Goal: Task Accomplishment & Management: Complete application form

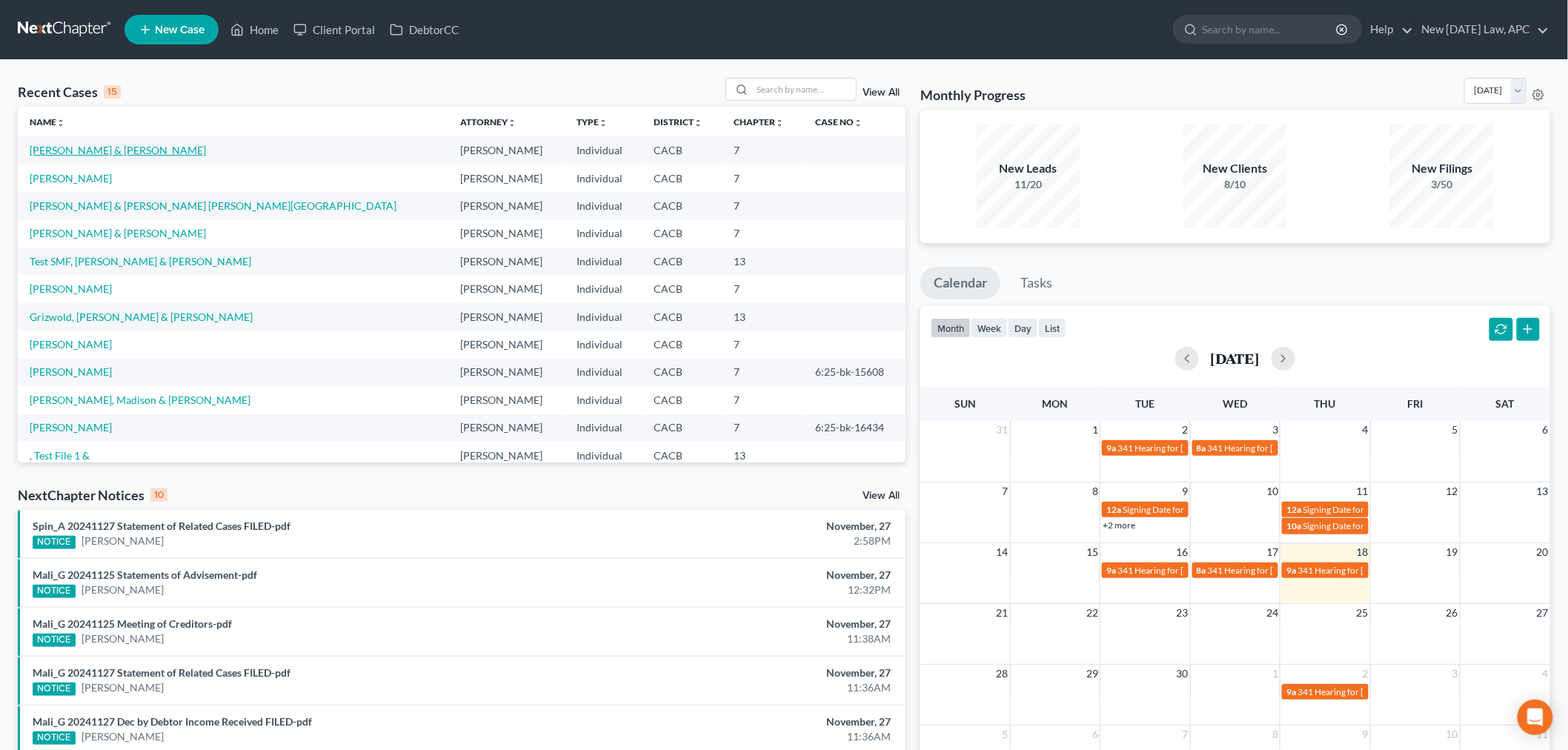
click at [112, 151] on link "[PERSON_NAME] & [PERSON_NAME]" at bounding box center [117, 150] width 176 height 13
select select "5"
select select "6"
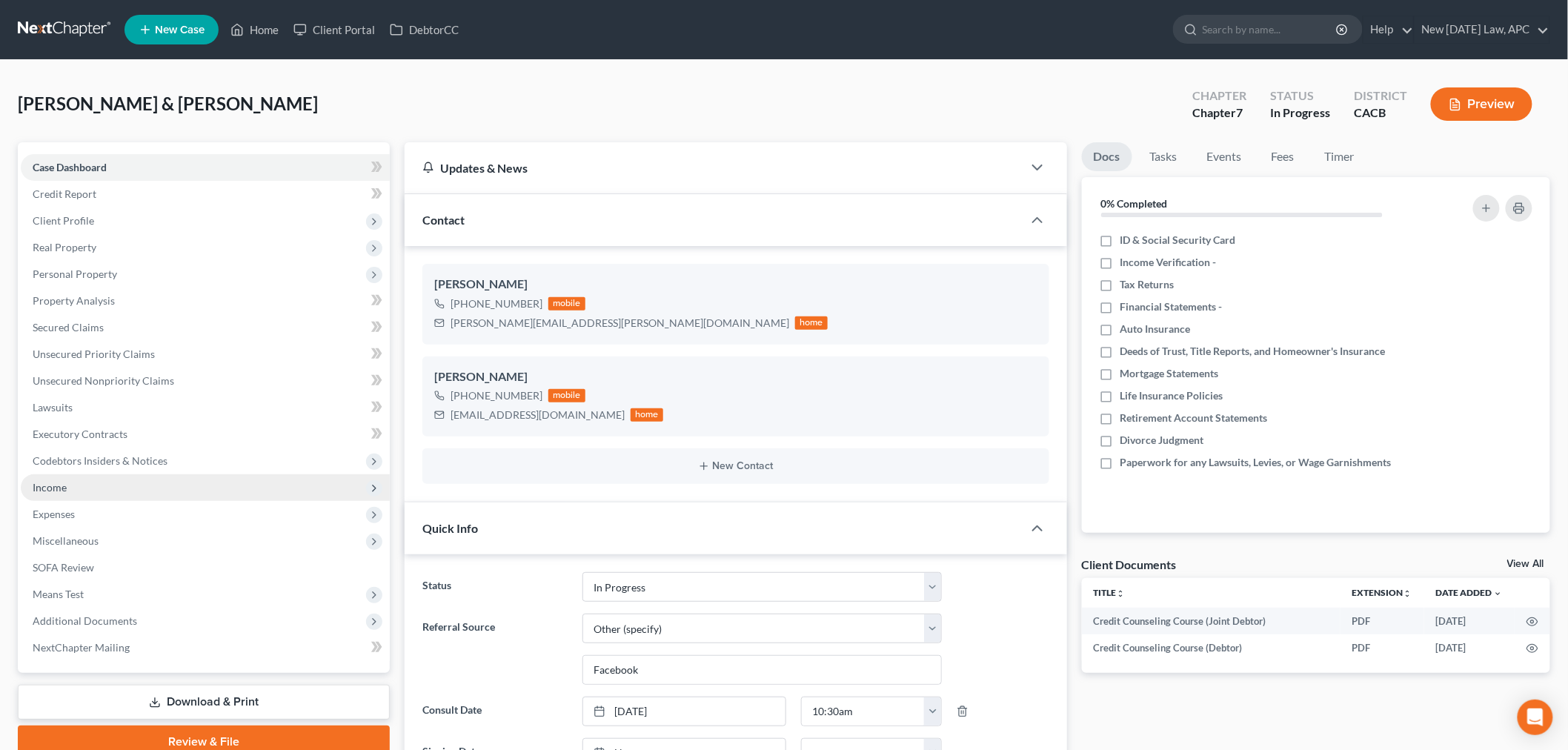
click at [99, 491] on span "Income" at bounding box center [205, 488] width 369 height 27
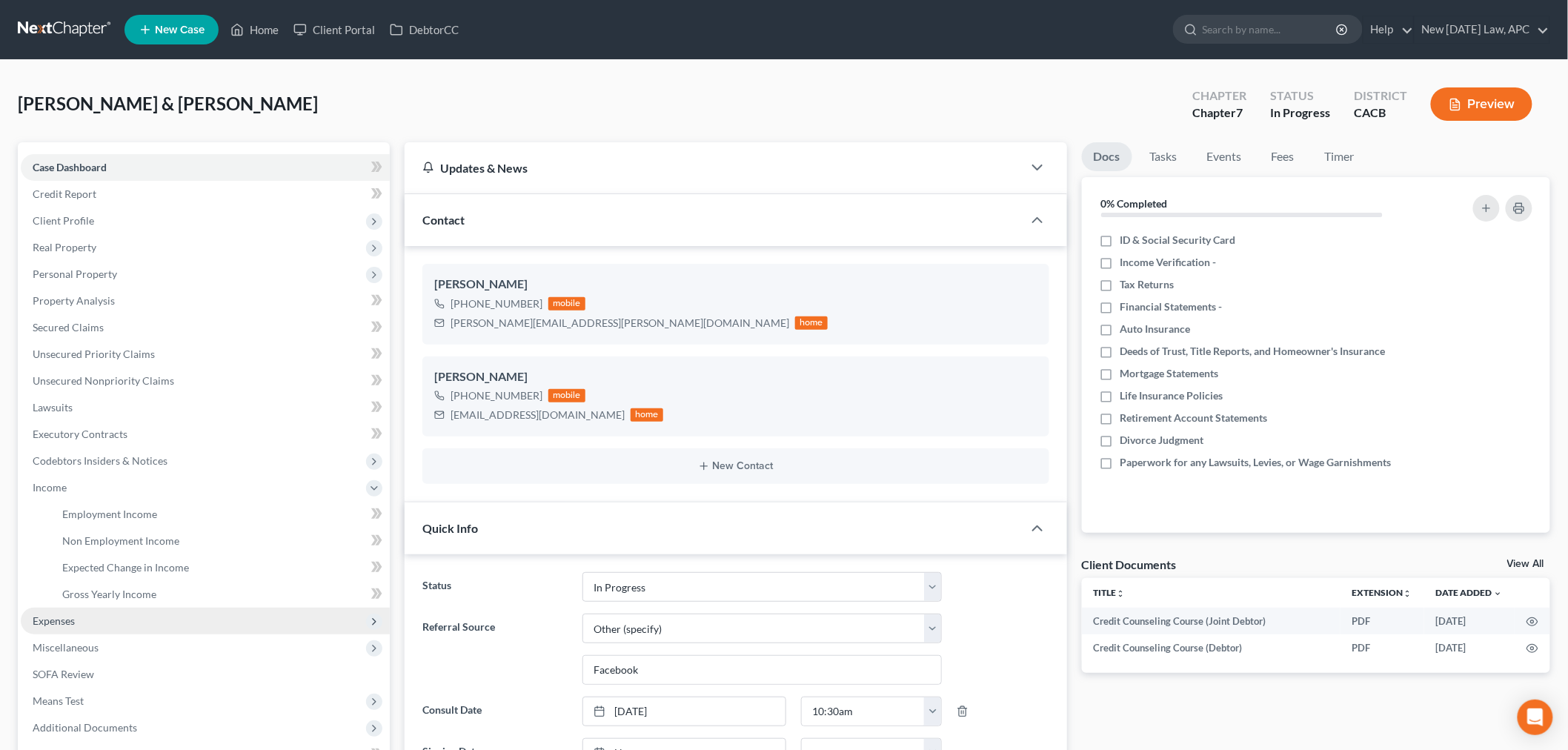
click at [80, 623] on span "Expenses" at bounding box center [205, 622] width 369 height 27
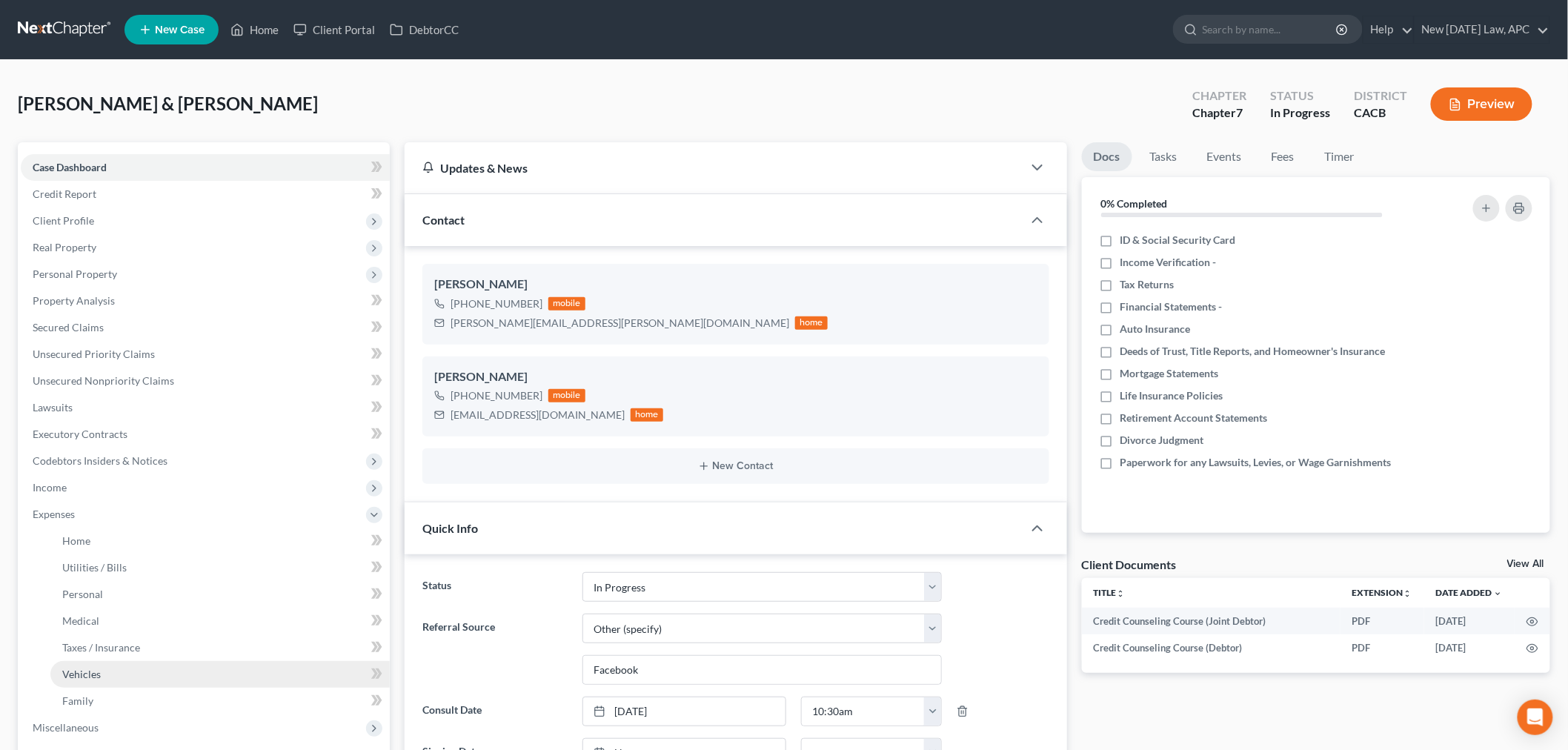
click at [107, 661] on link "Vehicles" at bounding box center [221, 675] width 340 height 27
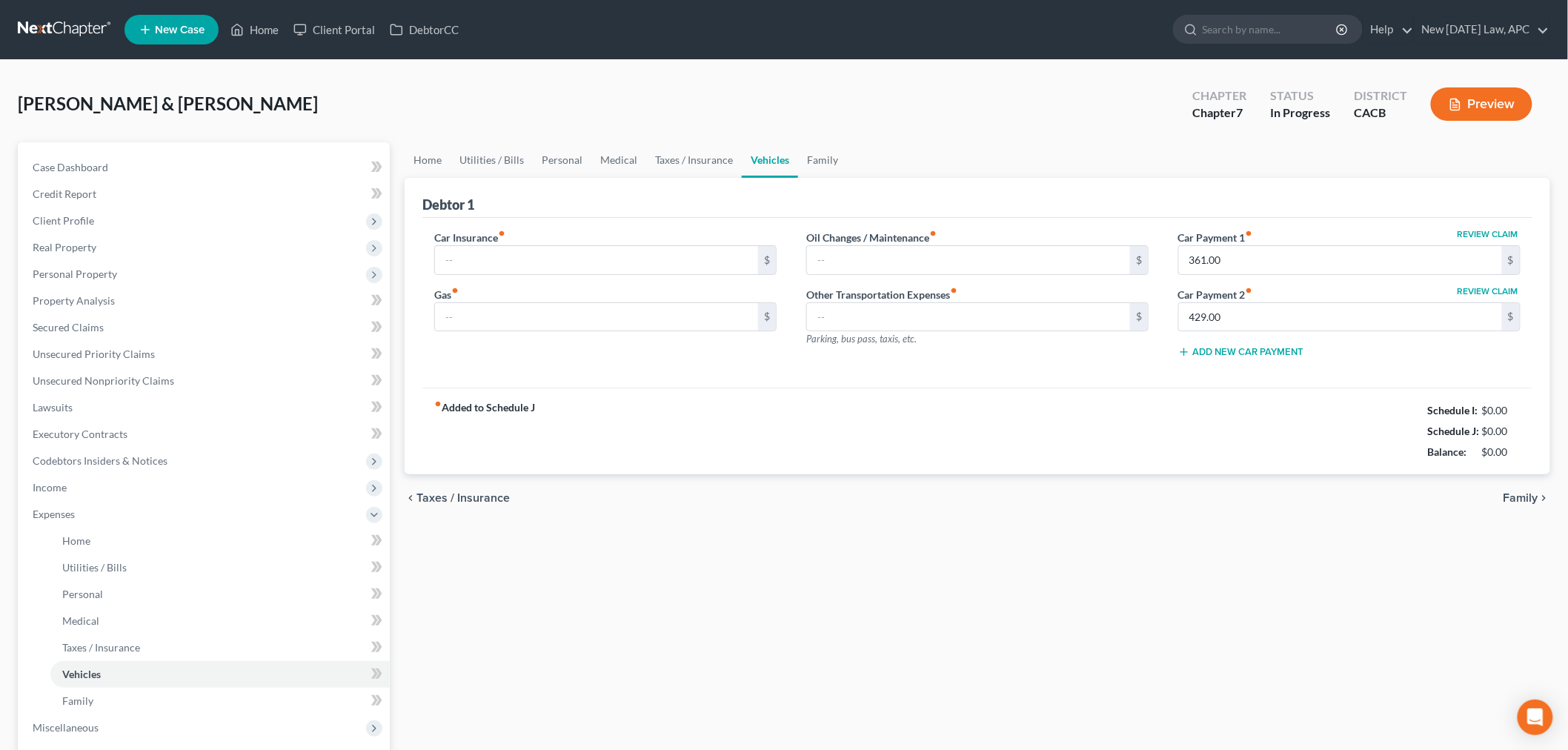
type input "975.00"
type input "100.00"
type input "50.00"
type input "0.00"
click at [499, 259] on input "975.00" at bounding box center [596, 259] width 324 height 28
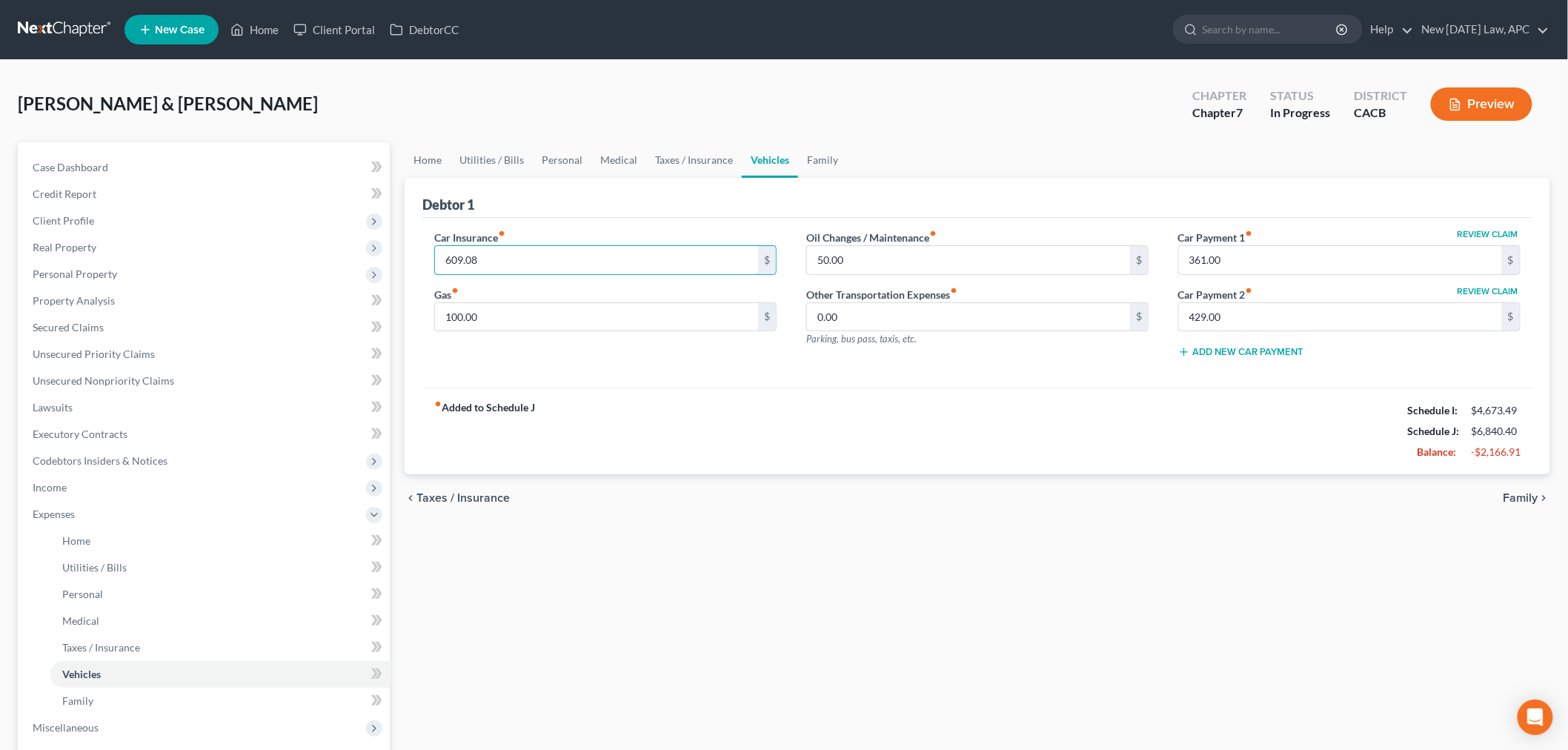
type input "609.08"
click at [714, 727] on div "Home Utilities / Bills Personal Medical Taxes / Insurance Vehicles Family Debto…" at bounding box center [978, 543] width 1160 height 802
click at [130, 563] on link "Utilities / Bills" at bounding box center [221, 567] width 340 height 27
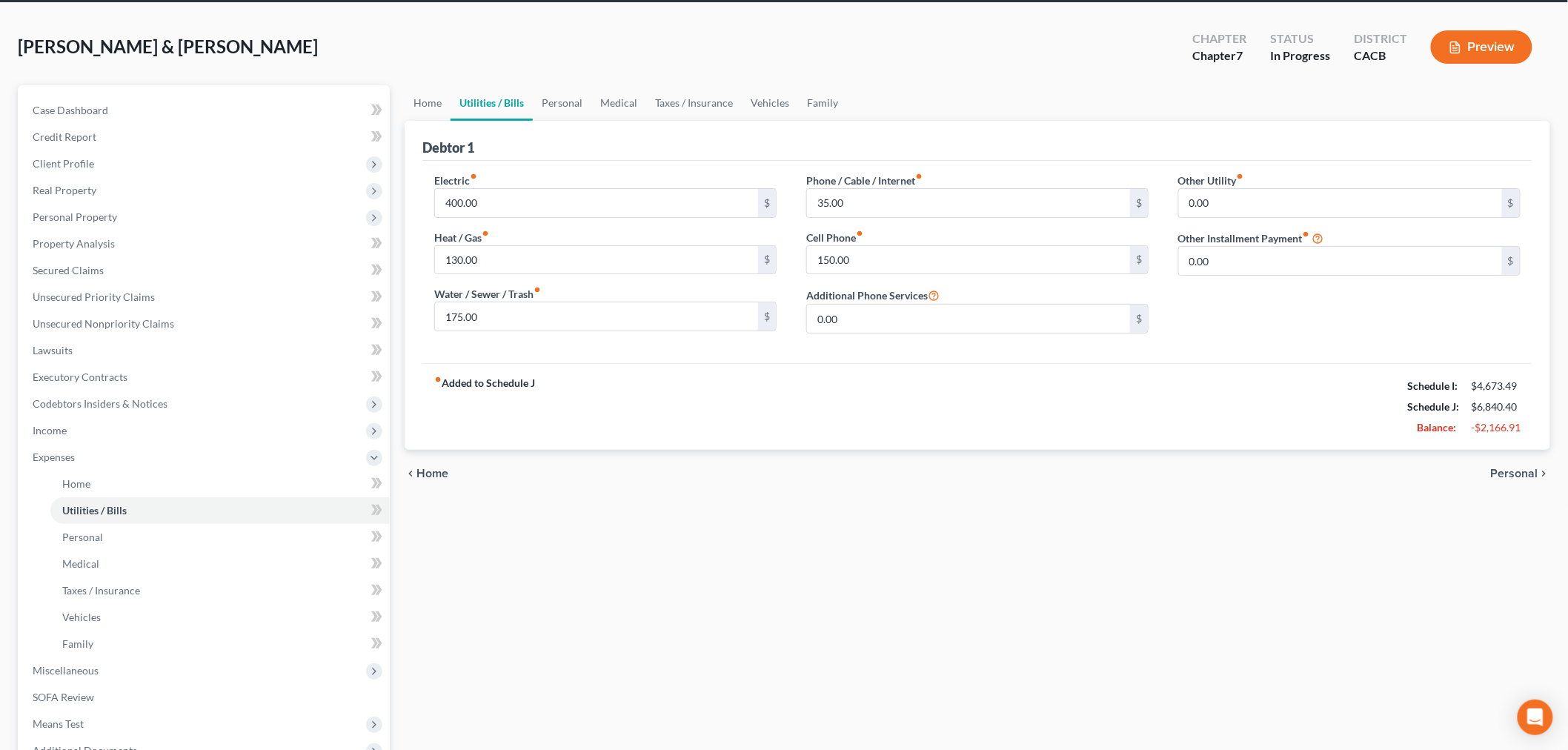
scroll to position [82, 0]
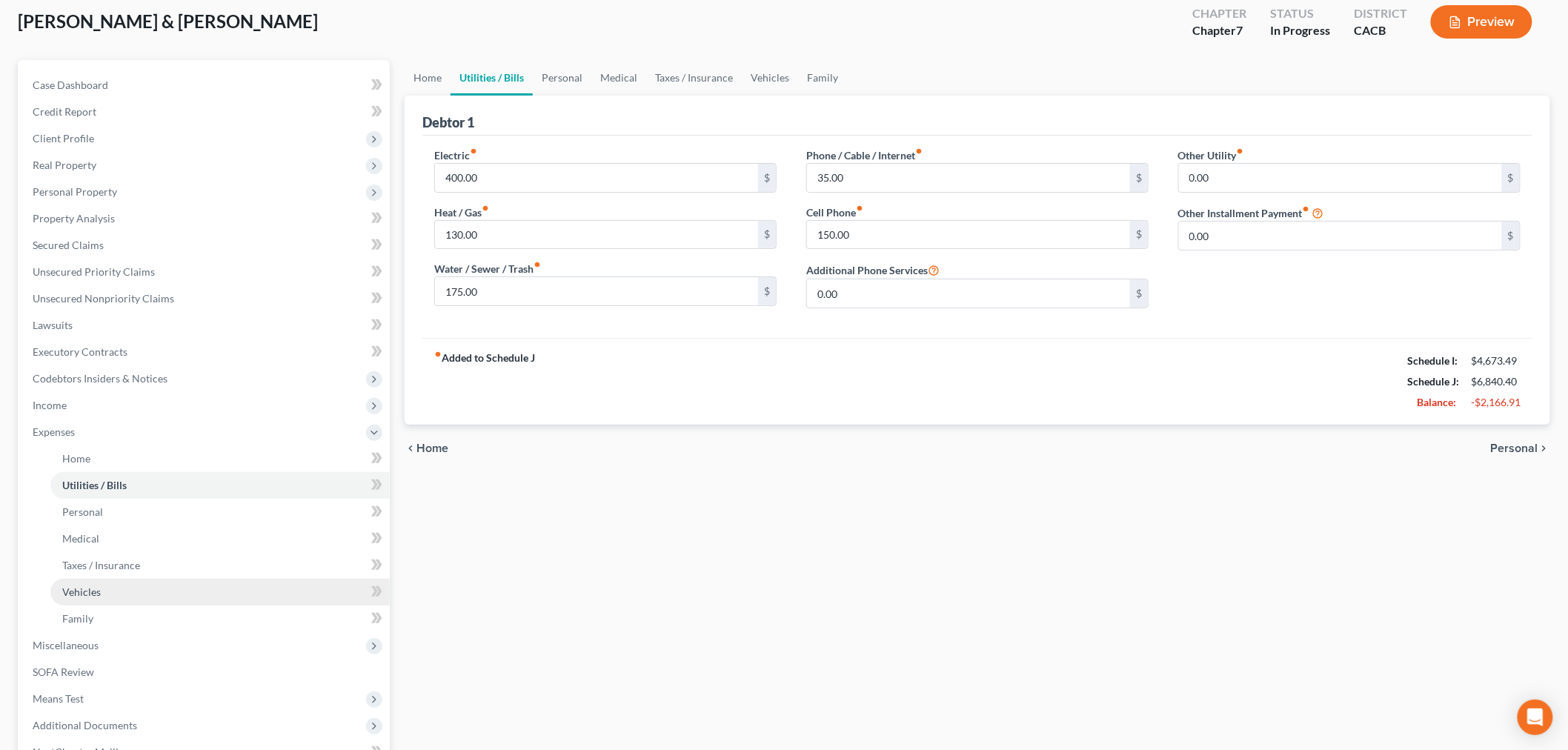
click at [117, 584] on link "Vehicles" at bounding box center [221, 593] width 340 height 27
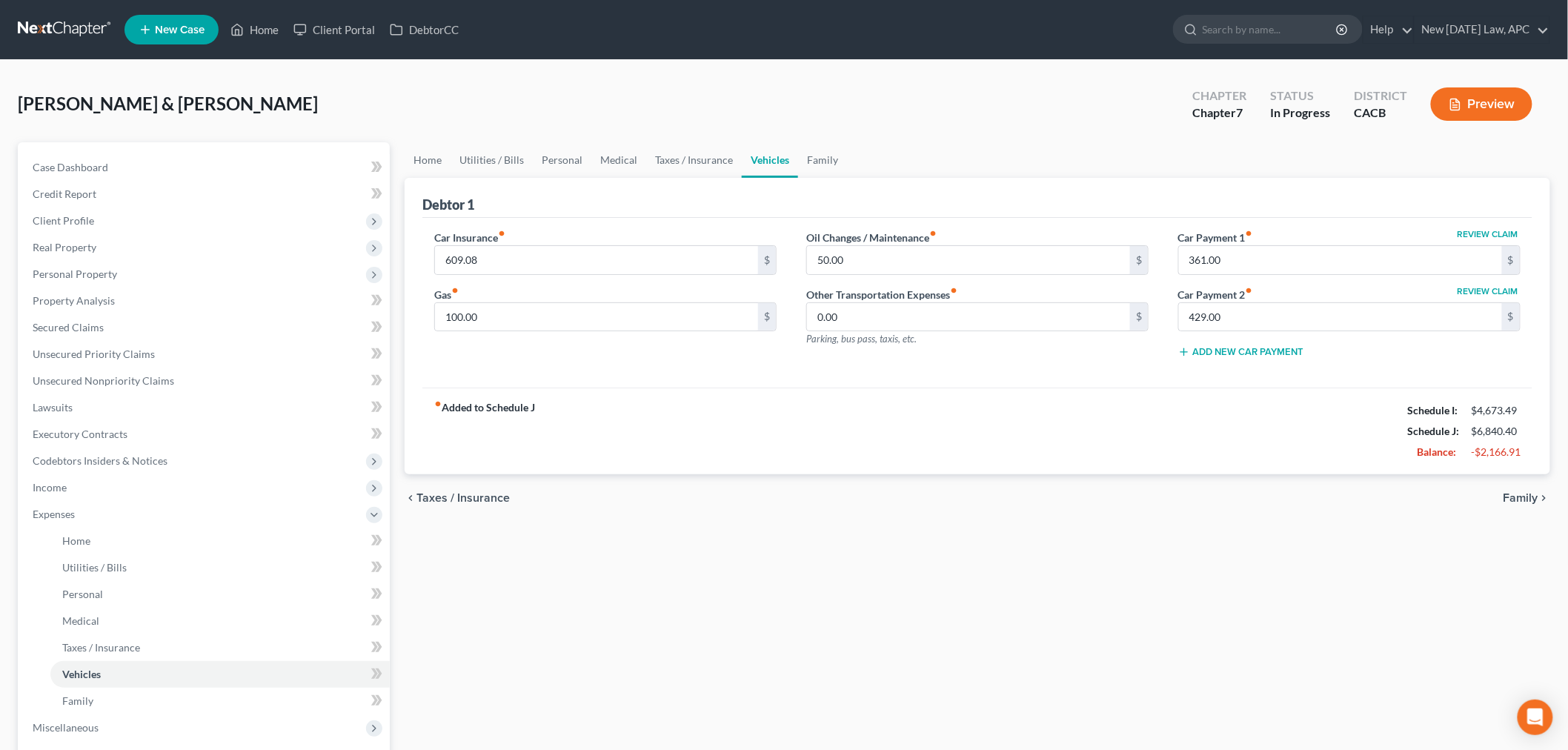
click at [594, 623] on div "Home Utilities / Bills Personal Medical Taxes / Insurance Vehicles Family Debto…" at bounding box center [978, 543] width 1160 height 802
click at [249, 37] on link "Home" at bounding box center [255, 30] width 63 height 27
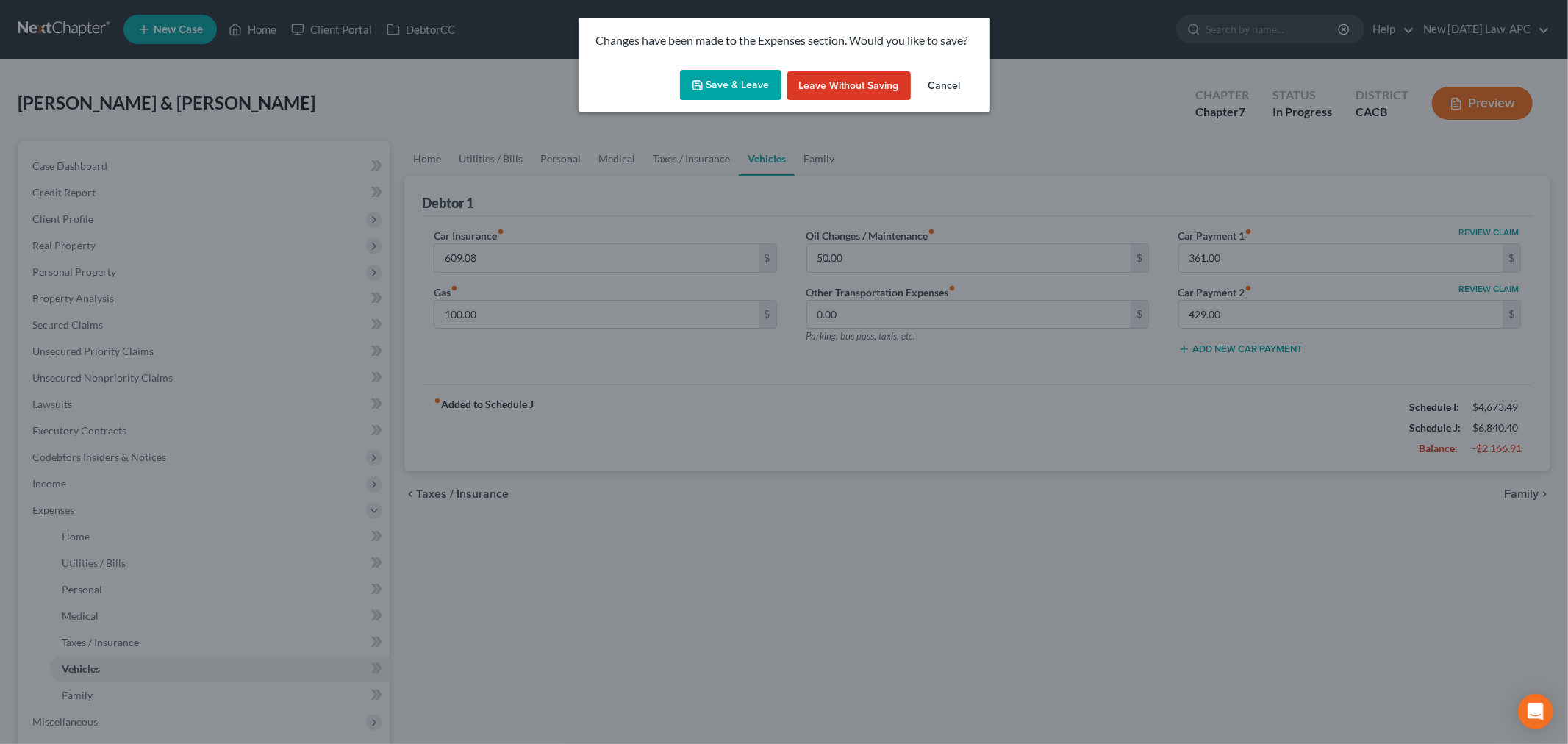
click at [721, 77] on button "Save & Leave" at bounding box center [731, 85] width 101 height 30
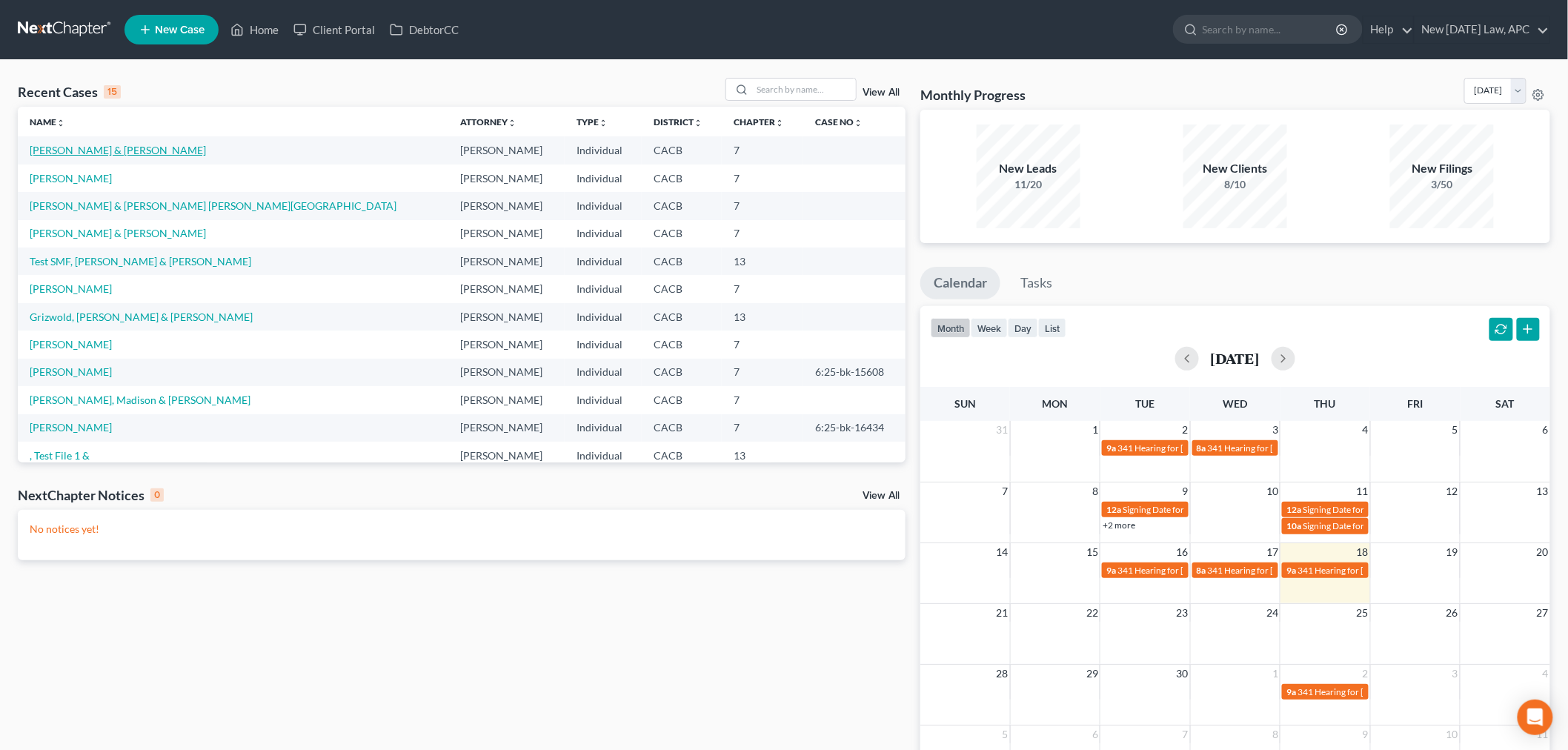
click at [83, 149] on link "[PERSON_NAME] & [PERSON_NAME]" at bounding box center [117, 150] width 176 height 13
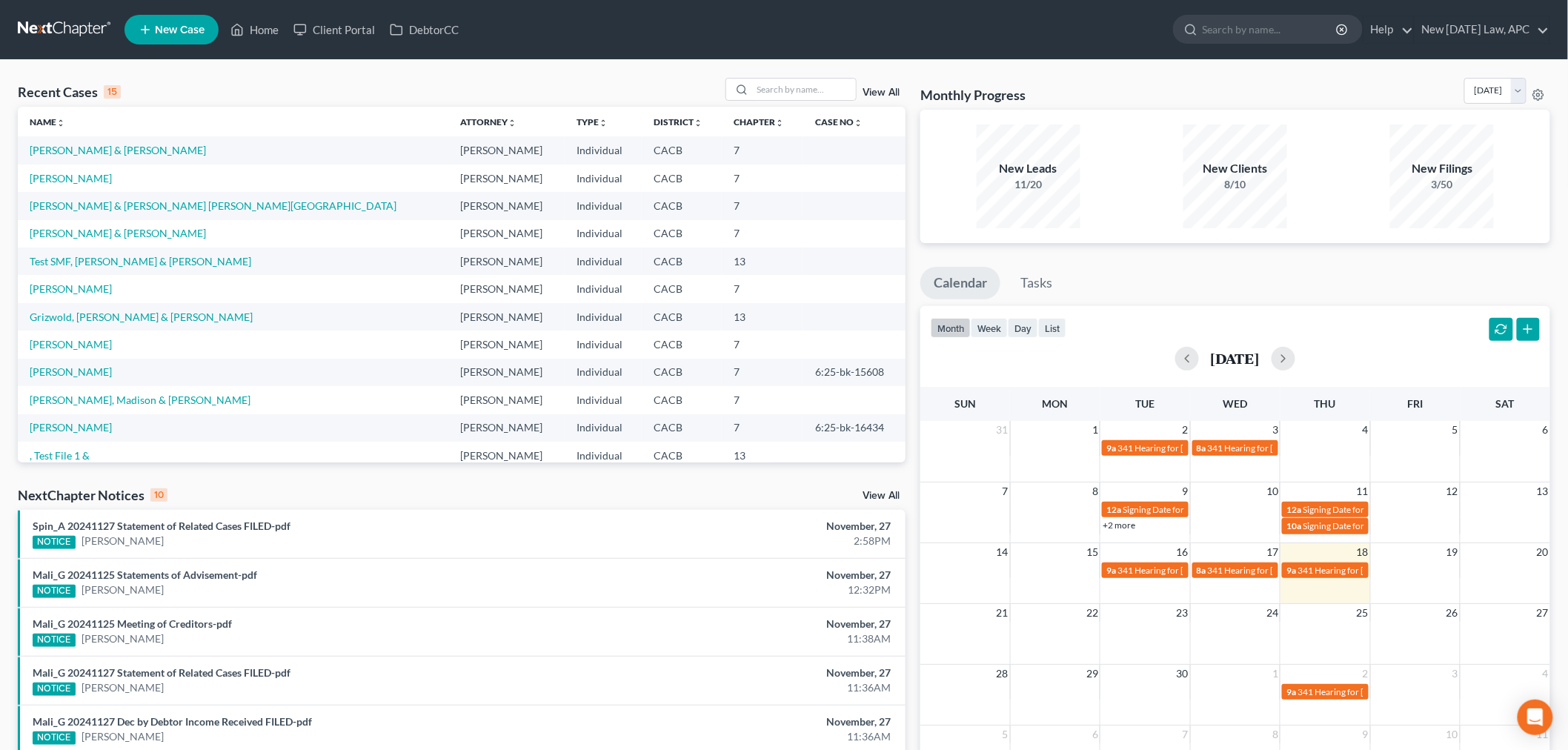
select select "5"
select select "6"
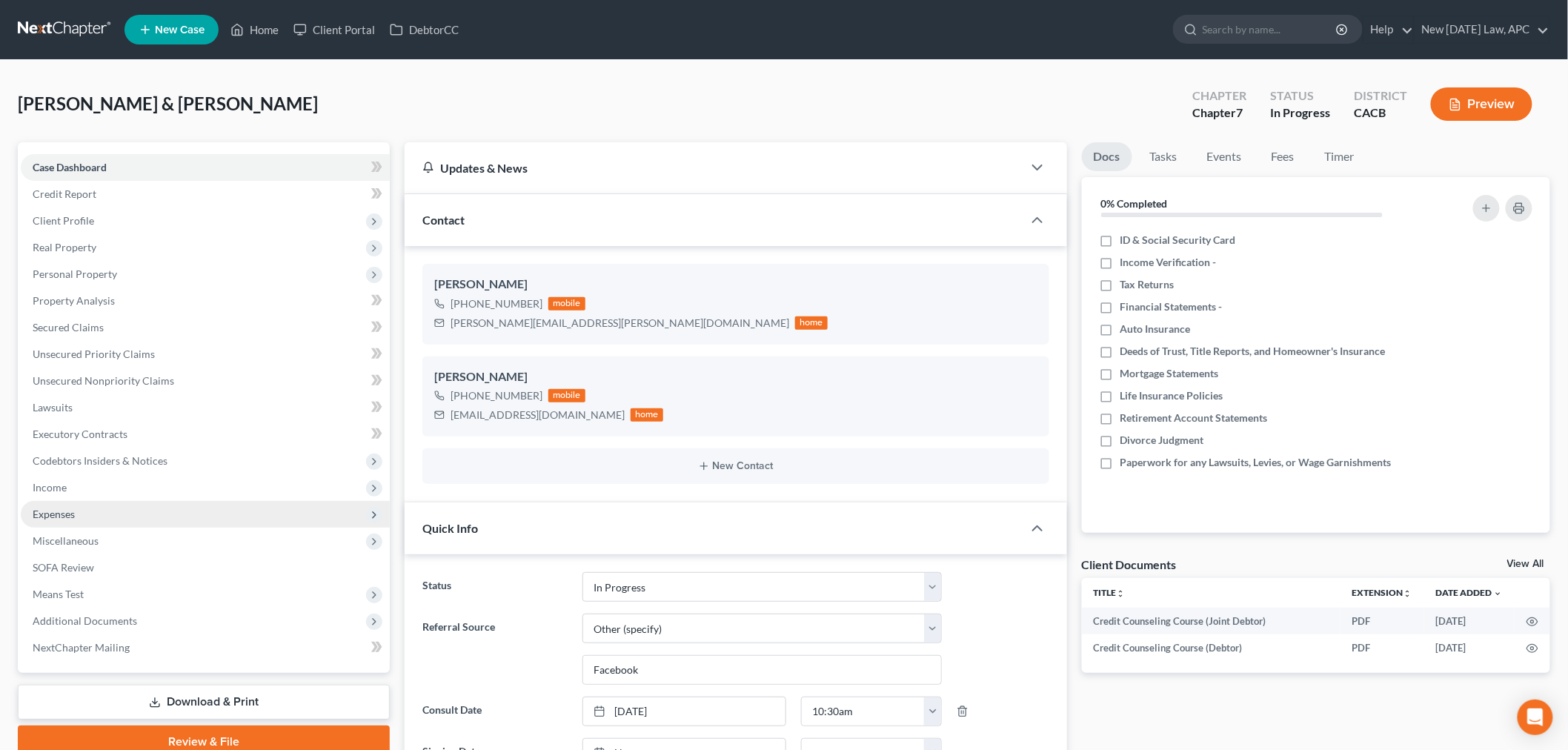
click at [74, 516] on span "Expenses" at bounding box center [53, 514] width 42 height 13
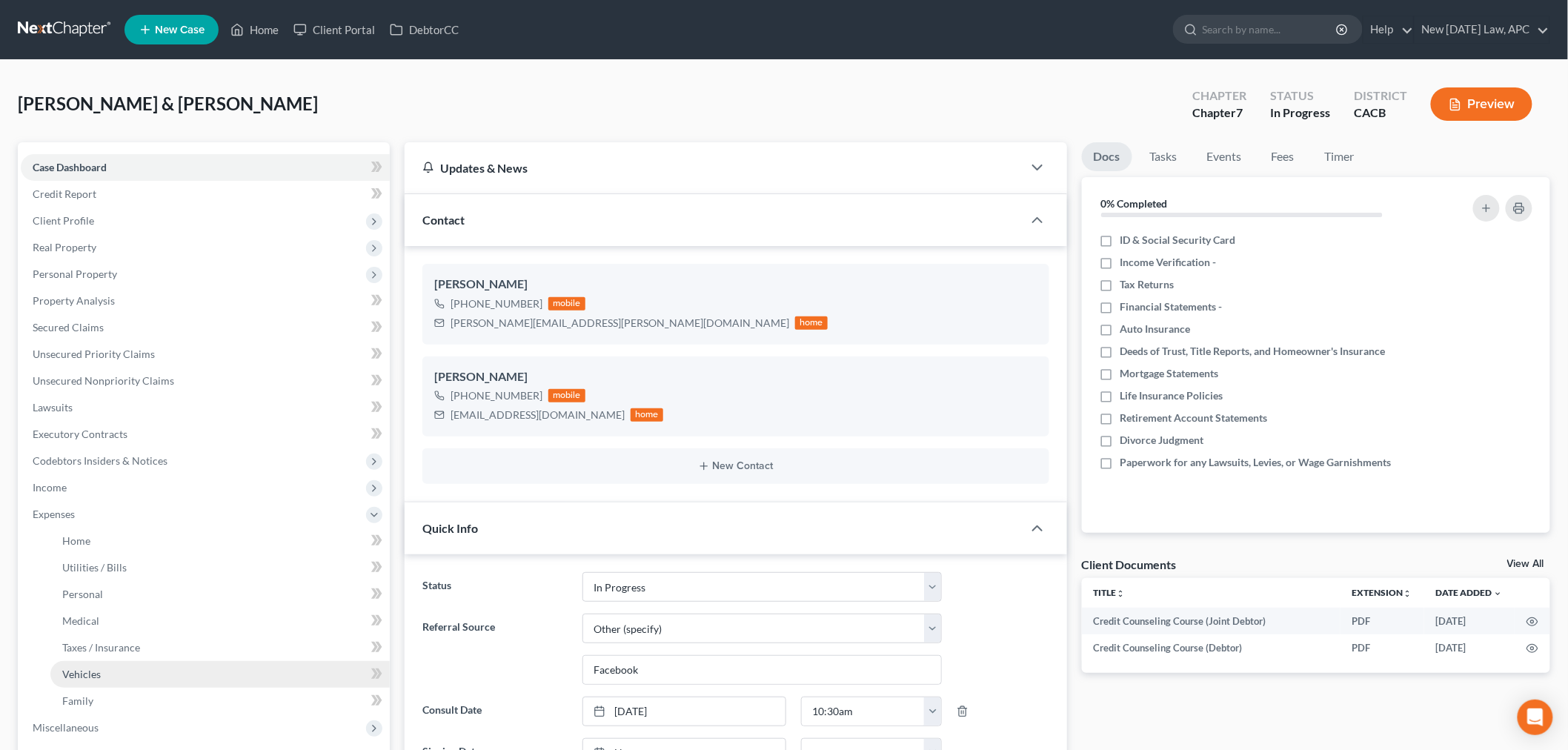
click at [97, 663] on link "Vehicles" at bounding box center [221, 675] width 340 height 27
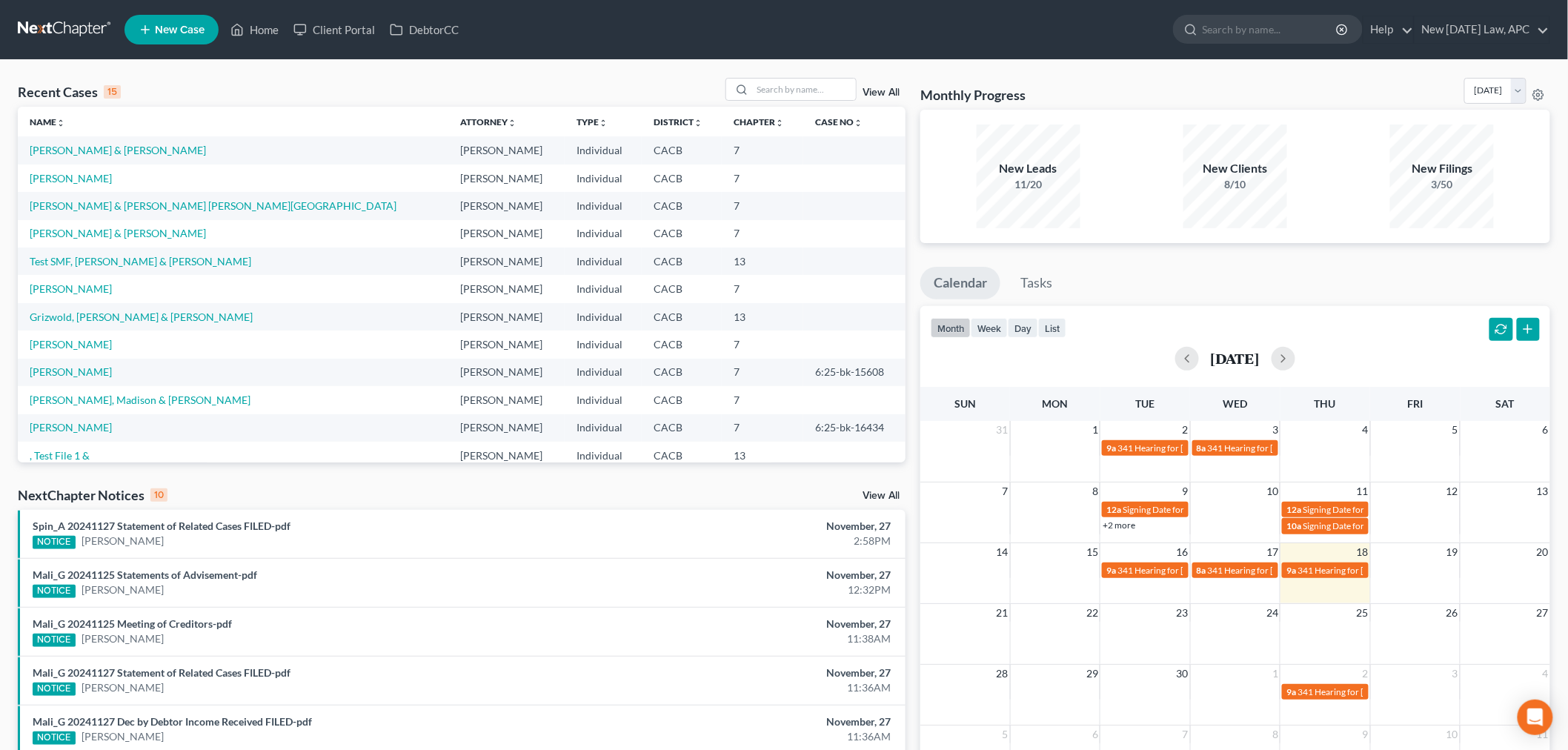
click at [574, 56] on nav "Home New Case Client Portal DebtorCC New Tomorrow Law, APC ashlie@newtomorrowla…" at bounding box center [784, 30] width 1568 height 60
